Goal: Navigation & Orientation: Find specific page/section

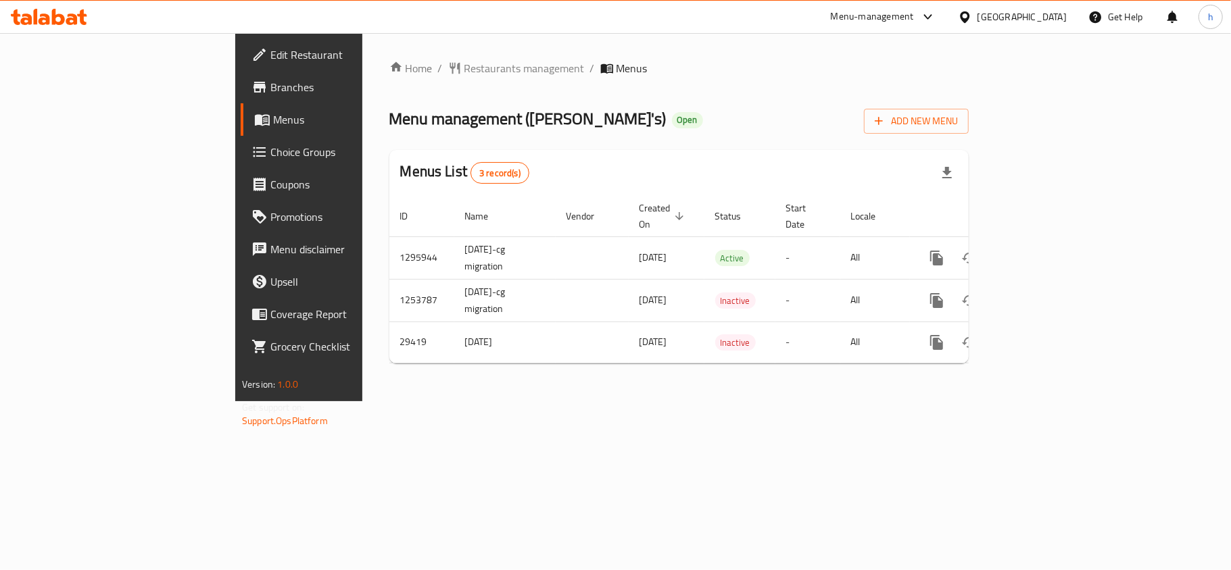
click at [90, 18] on div at bounding box center [49, 16] width 98 height 27
click at [53, 23] on icon at bounding box center [58, 17] width 13 height 16
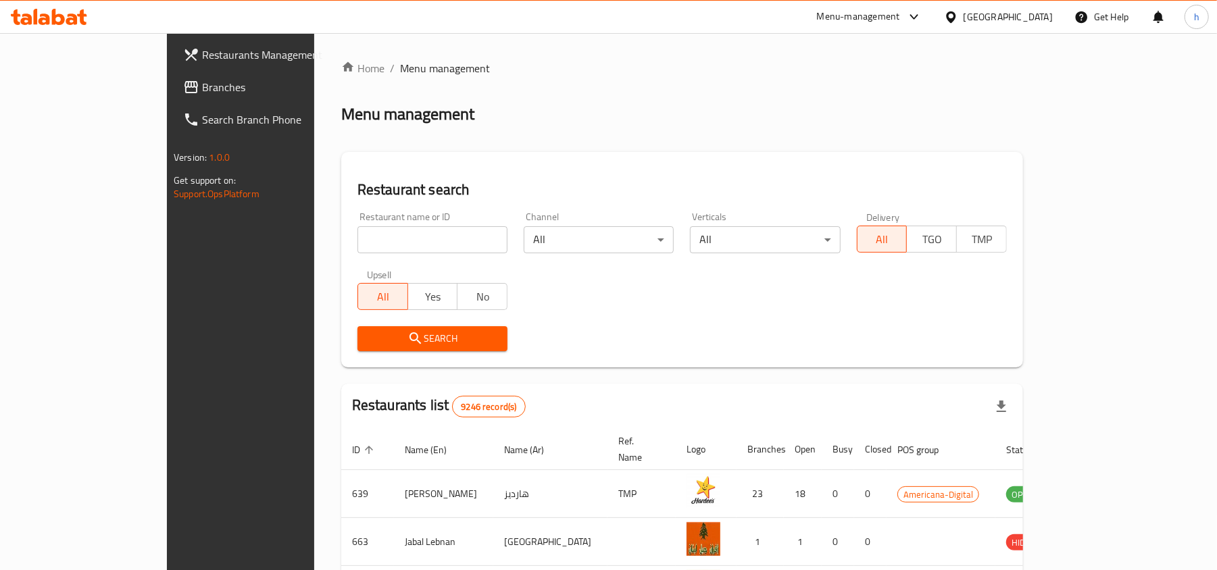
click at [44, 92] on div at bounding box center [608, 285] width 1217 height 570
click at [202, 92] on span "Branches" at bounding box center [280, 87] width 157 height 16
